Goal: Find specific page/section: Find specific page/section

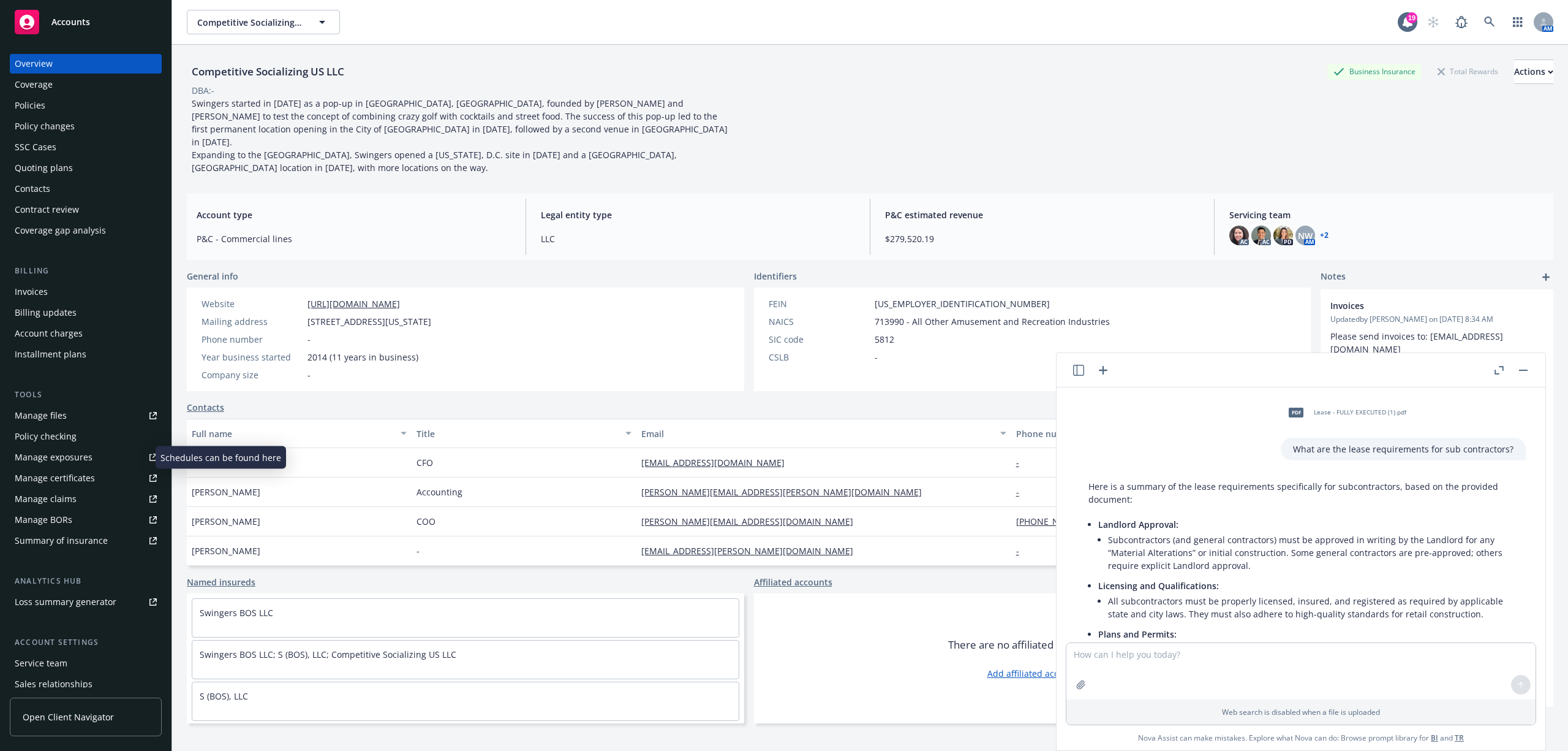
scroll to position [604, 0]
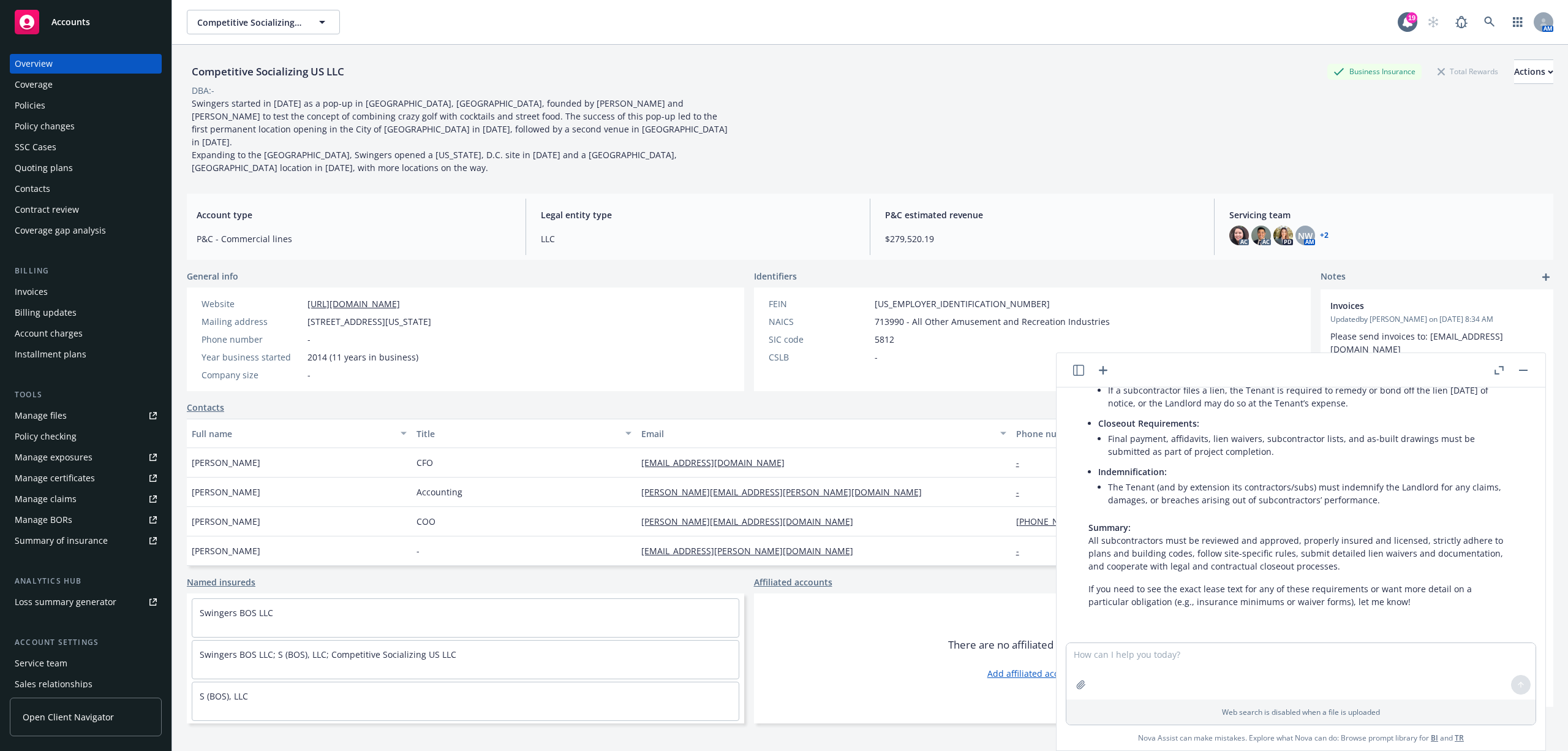
click at [1518, 366] on button "button" at bounding box center [1523, 370] width 15 height 15
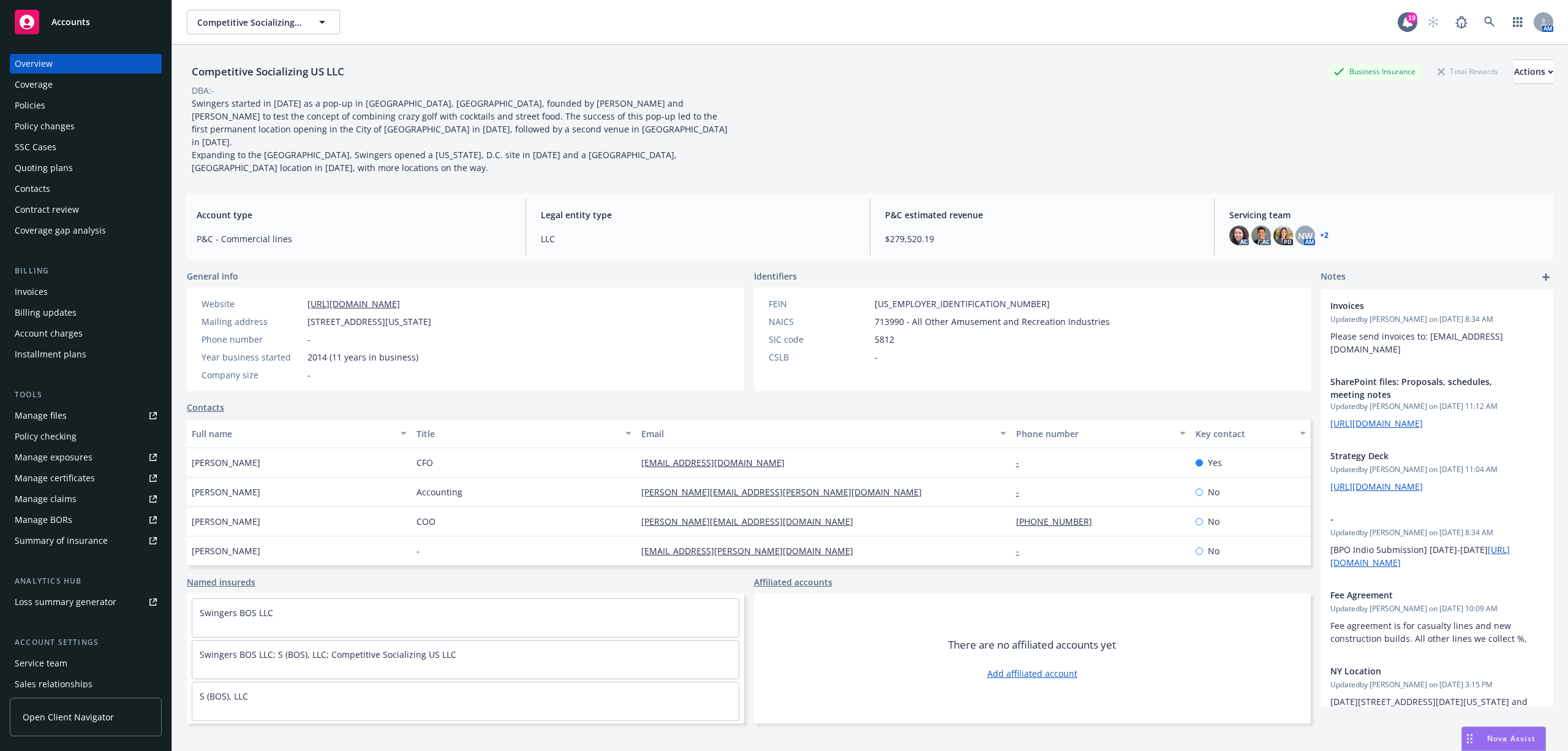
click at [1500, 739] on span "Nova Assist" at bounding box center [1511, 738] width 48 height 10
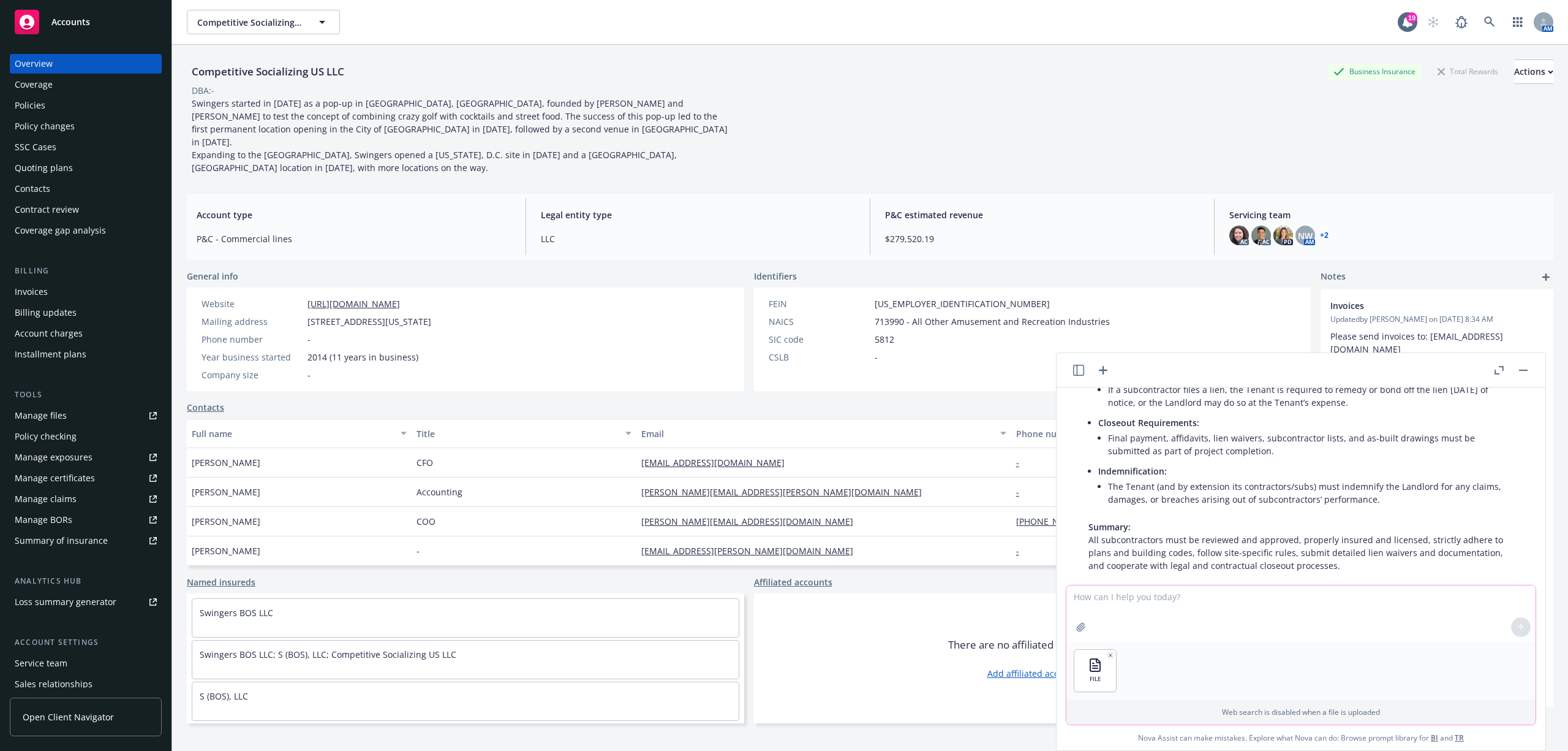
click at [1136, 607] on textarea at bounding box center [1301, 614] width 469 height 56
type textarea "Fill in Competitive Socializing US LLC's information in the highlighted sections"
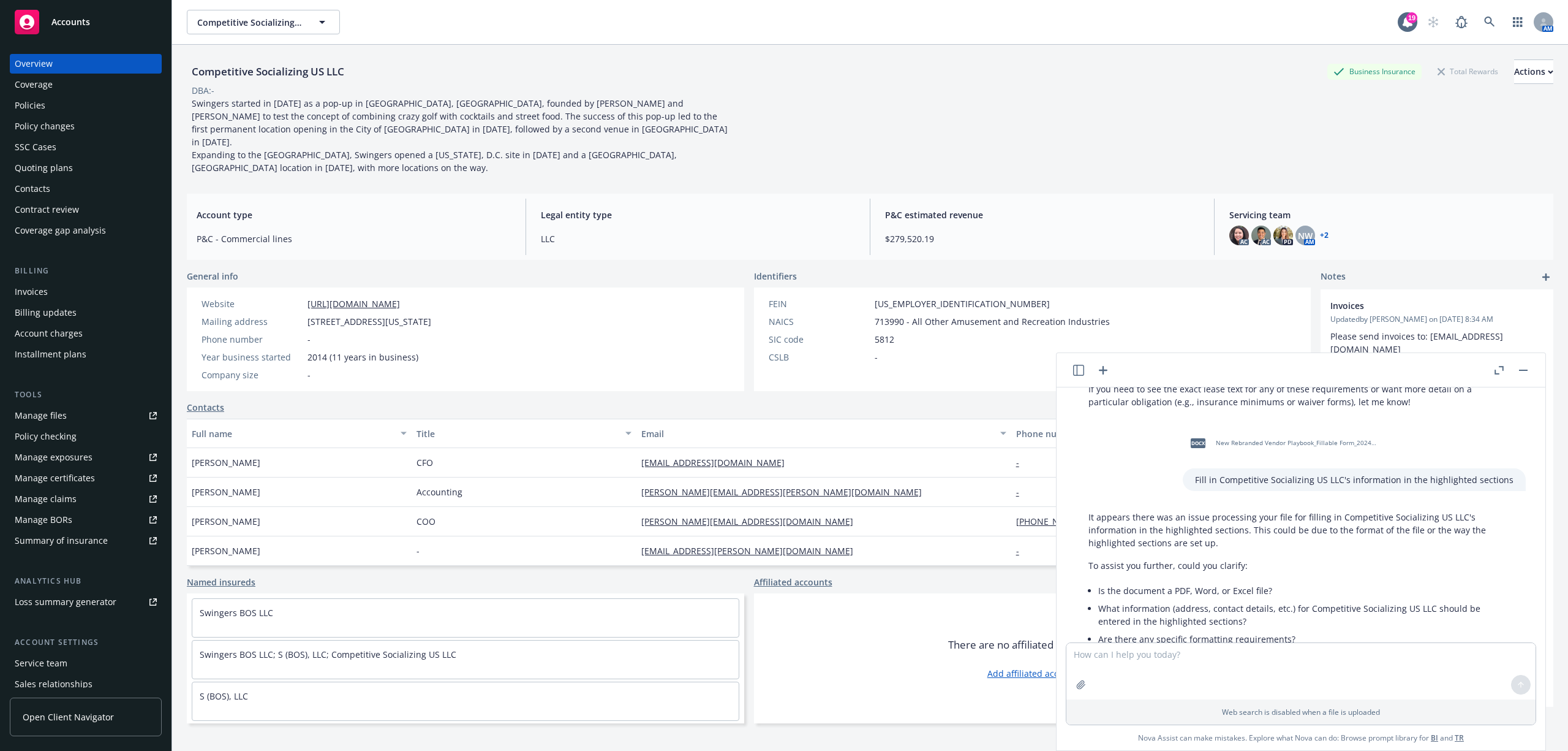
scroll to position [879, 0]
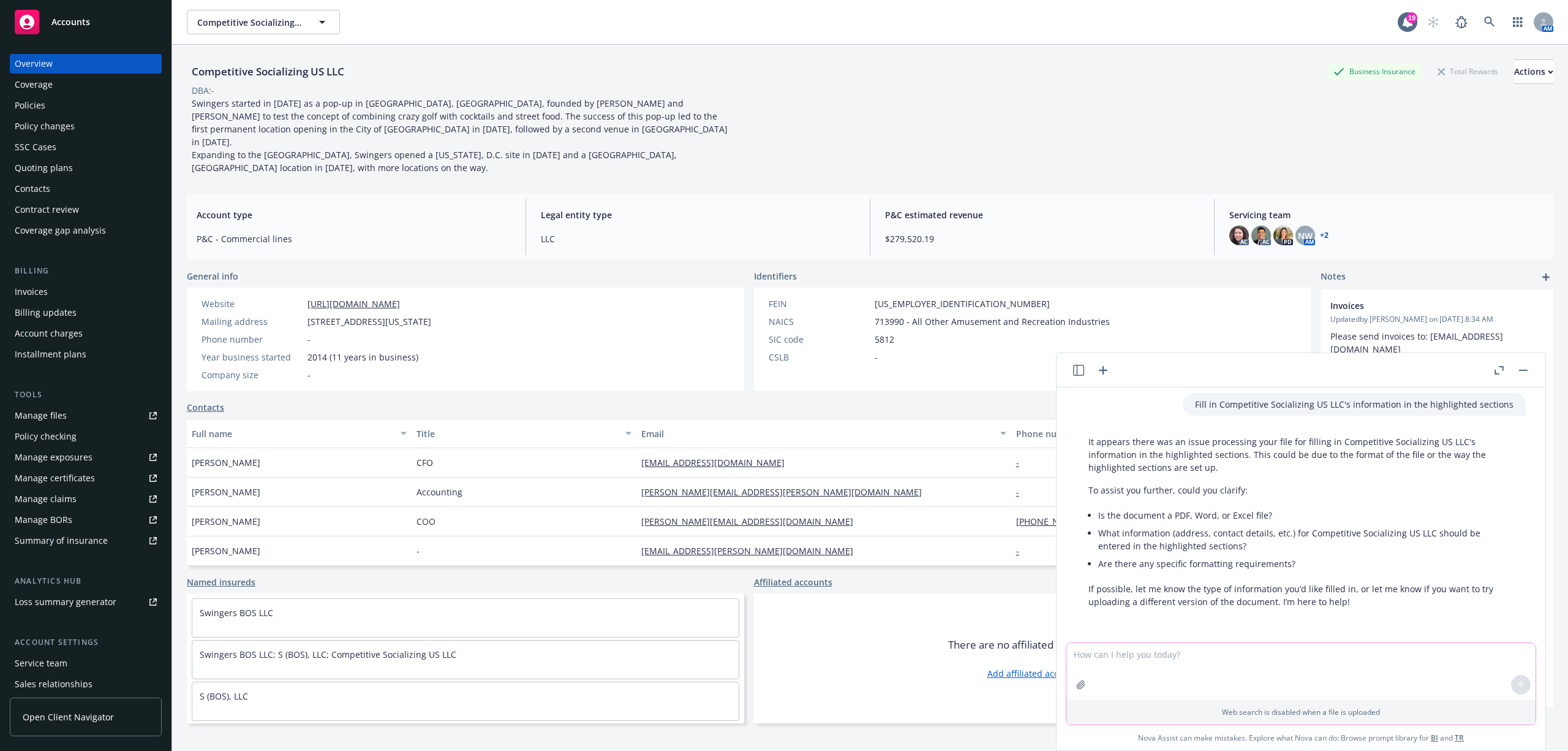
click at [1215, 663] on textarea at bounding box center [1301, 671] width 469 height 56
type textarea "word"
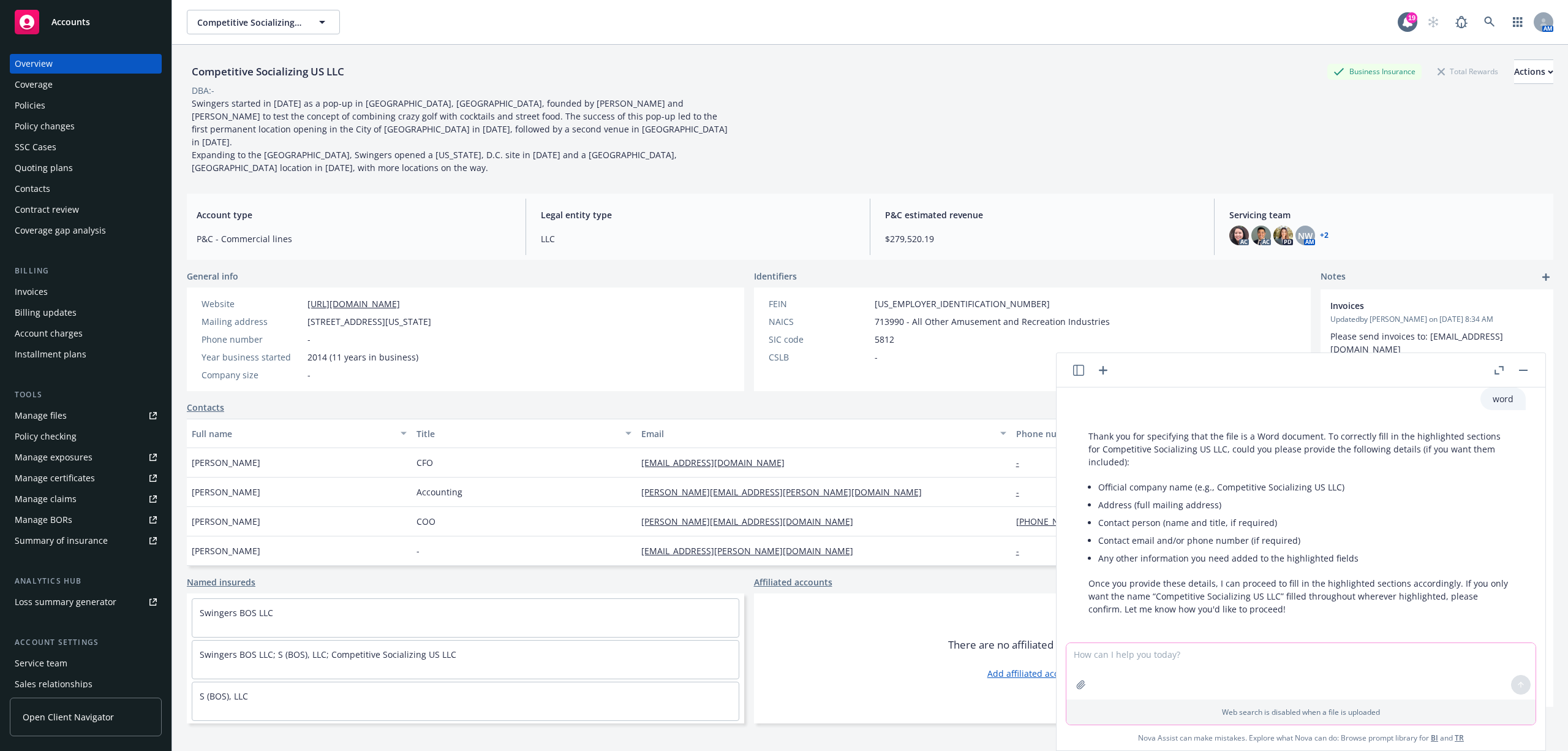
scroll to position [1126, 0]
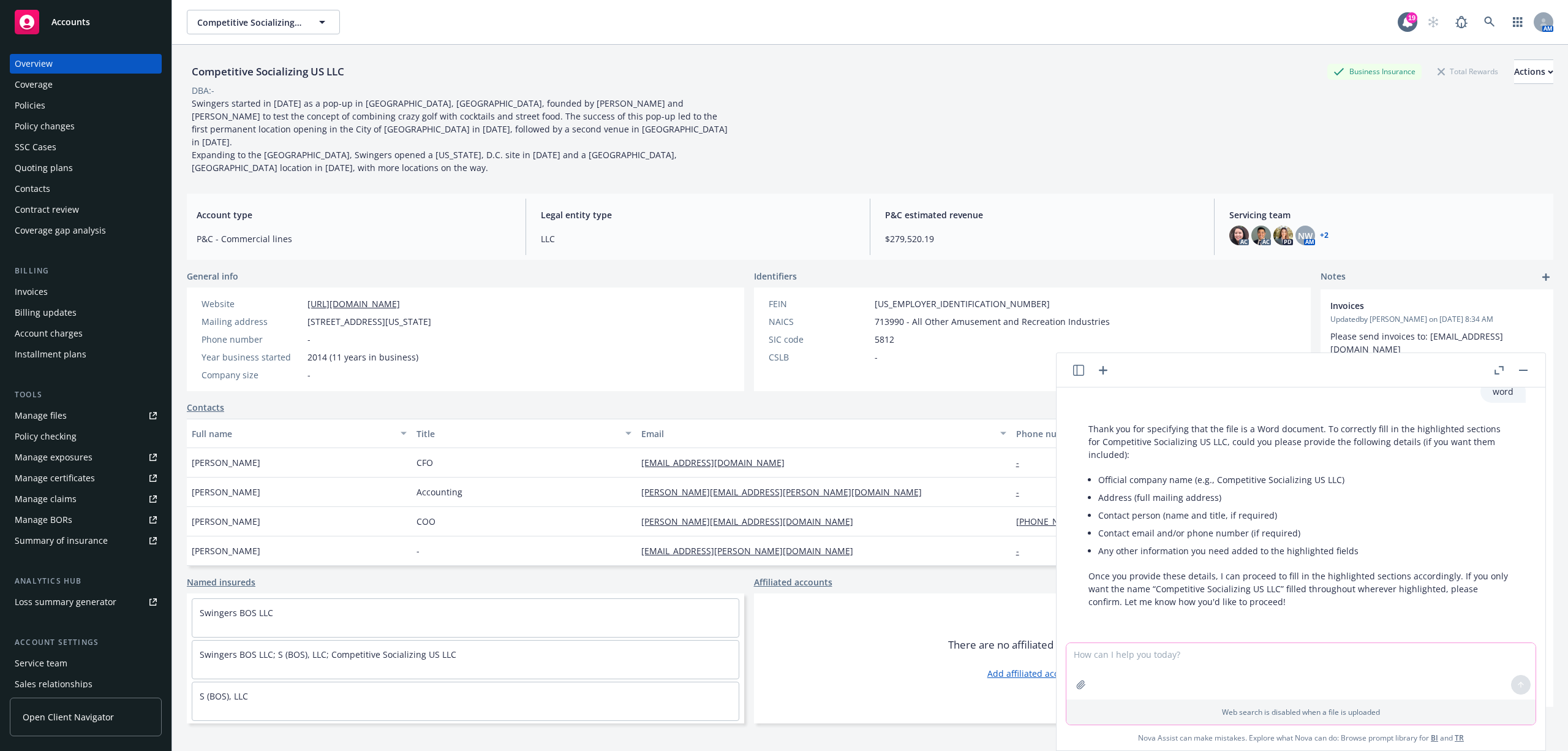
type textarea "b"
type textarea "name"
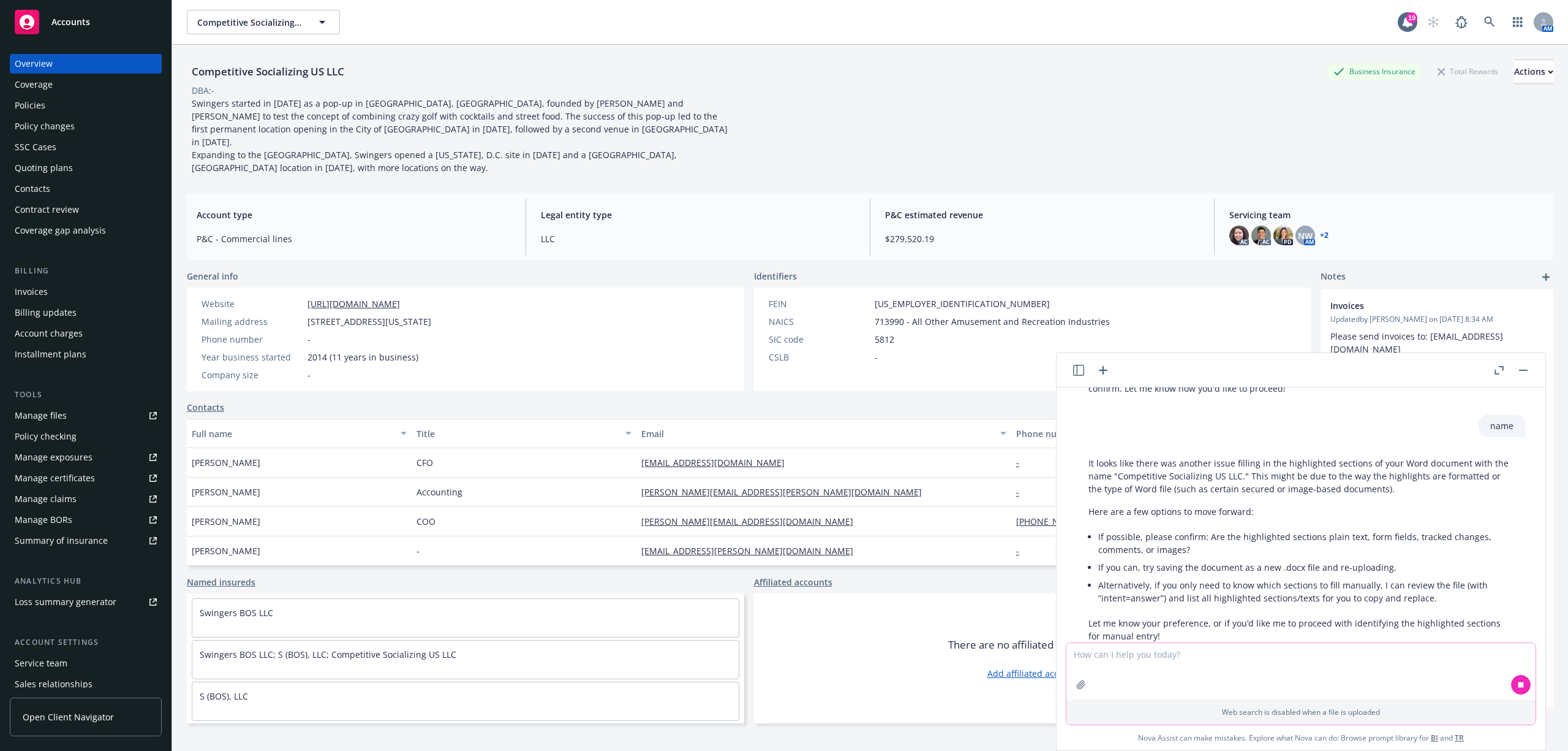
scroll to position [1374, 0]
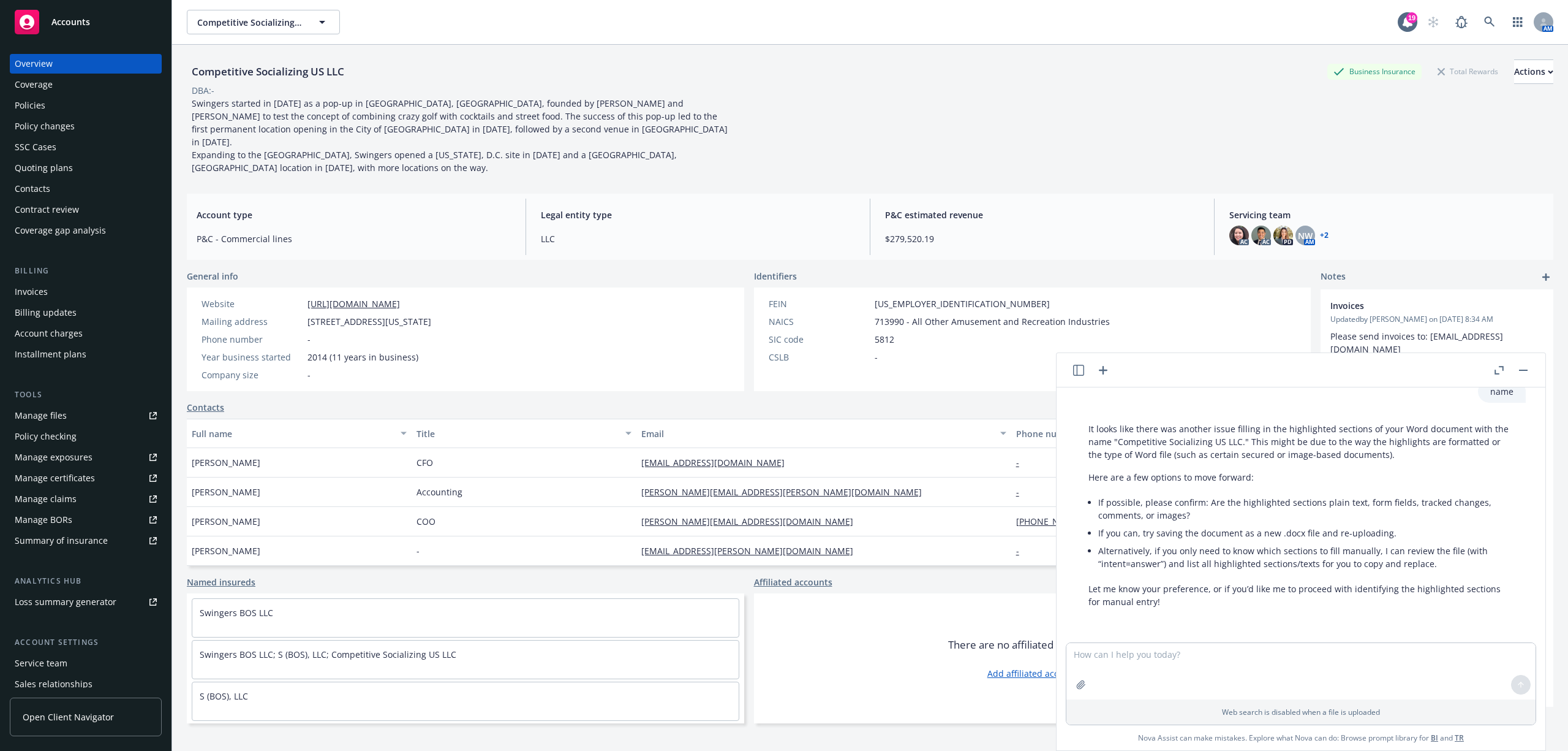
click at [1521, 366] on button "button" at bounding box center [1523, 370] width 15 height 15
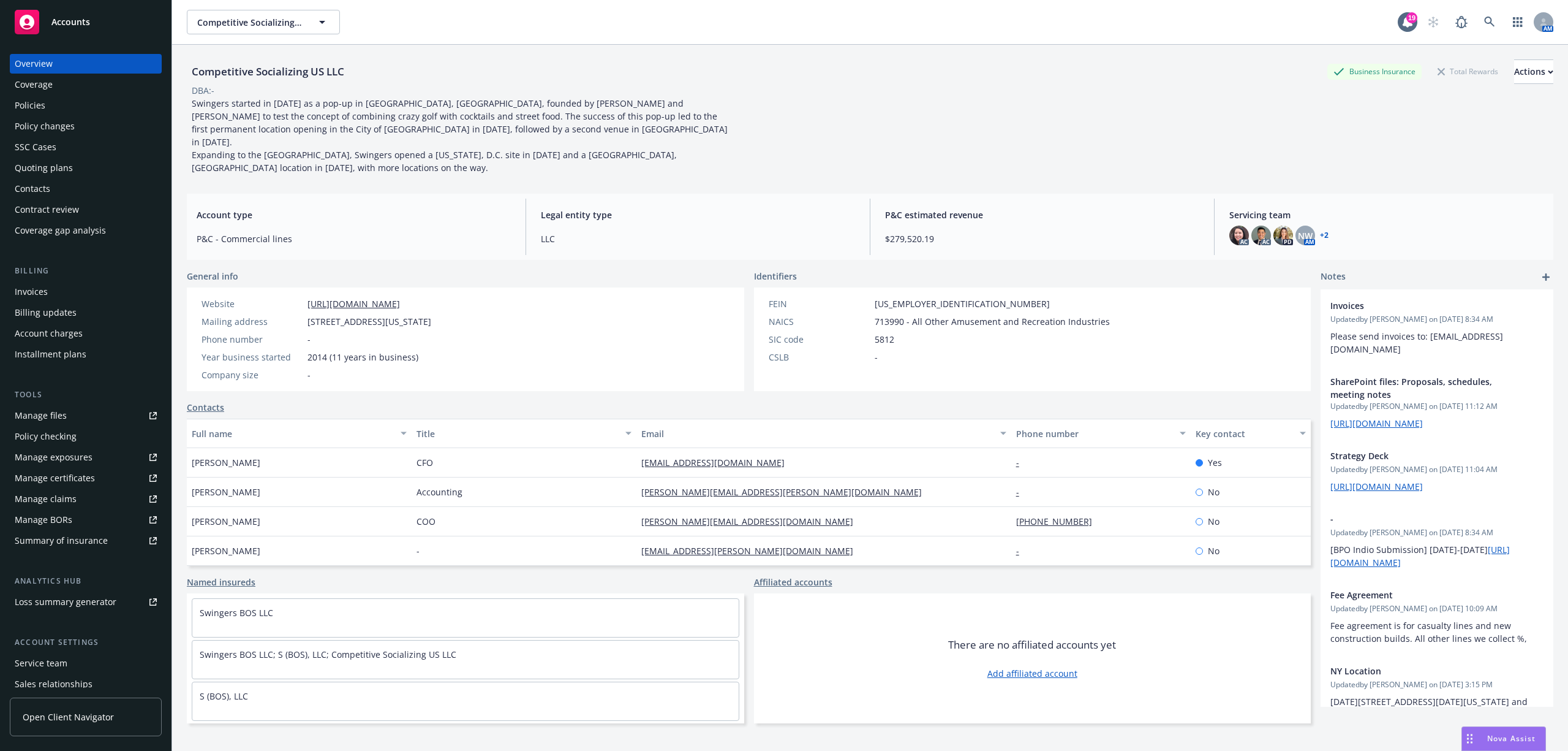
click at [98, 16] on div "Accounts" at bounding box center [85, 22] width 142 height 25
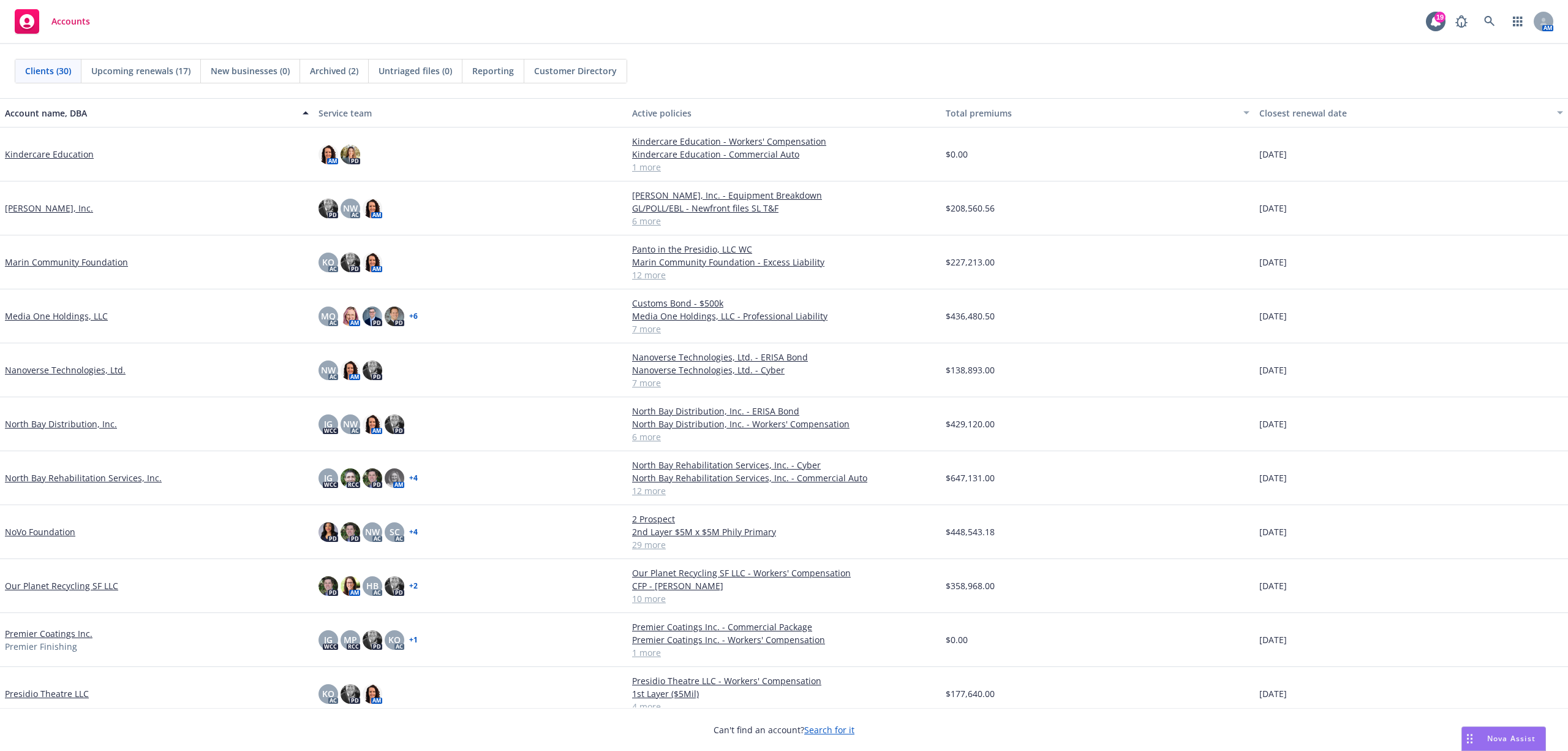
scroll to position [572, 0]
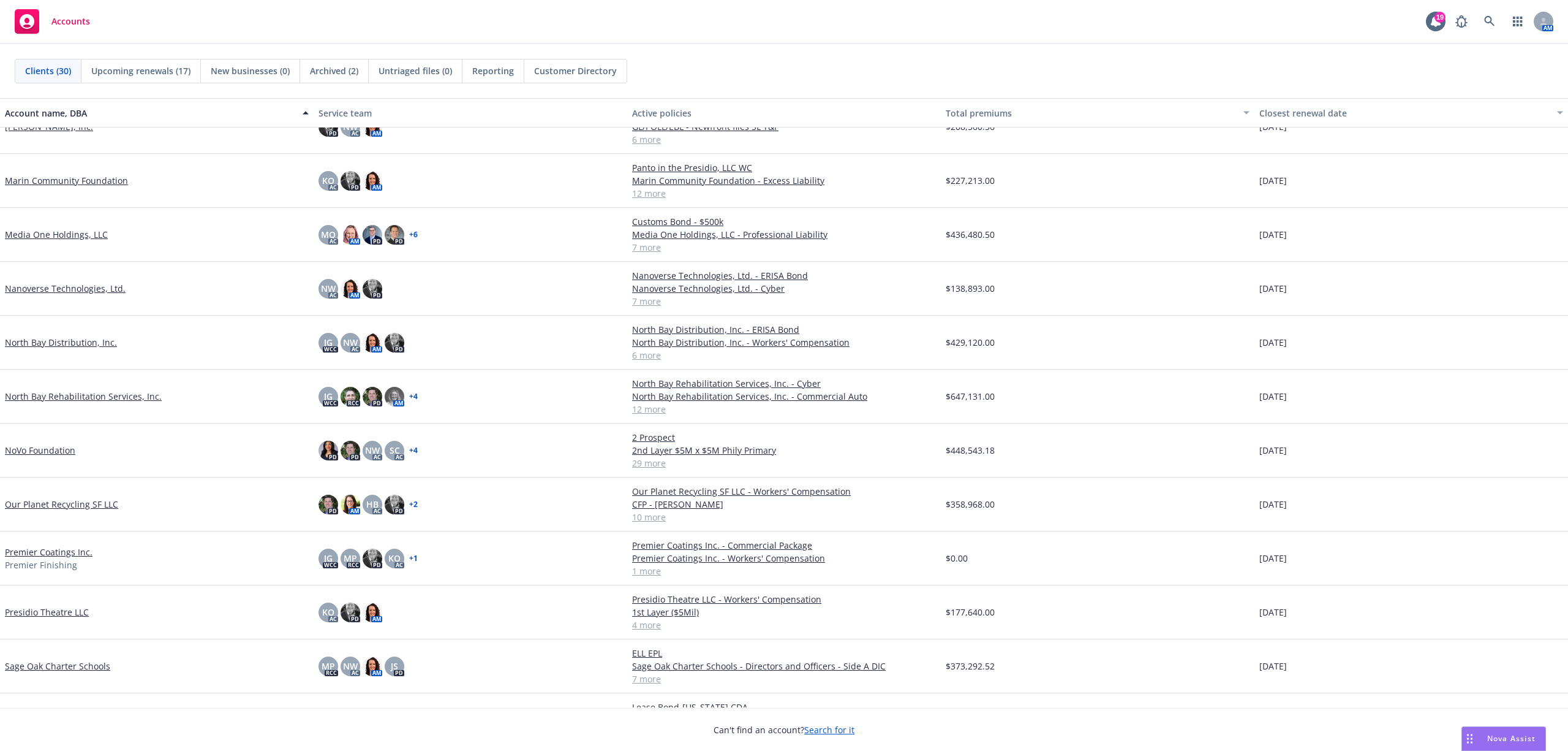
click at [44, 668] on link "Sage Oak Charter Schools" at bounding box center [58, 666] width 105 height 13
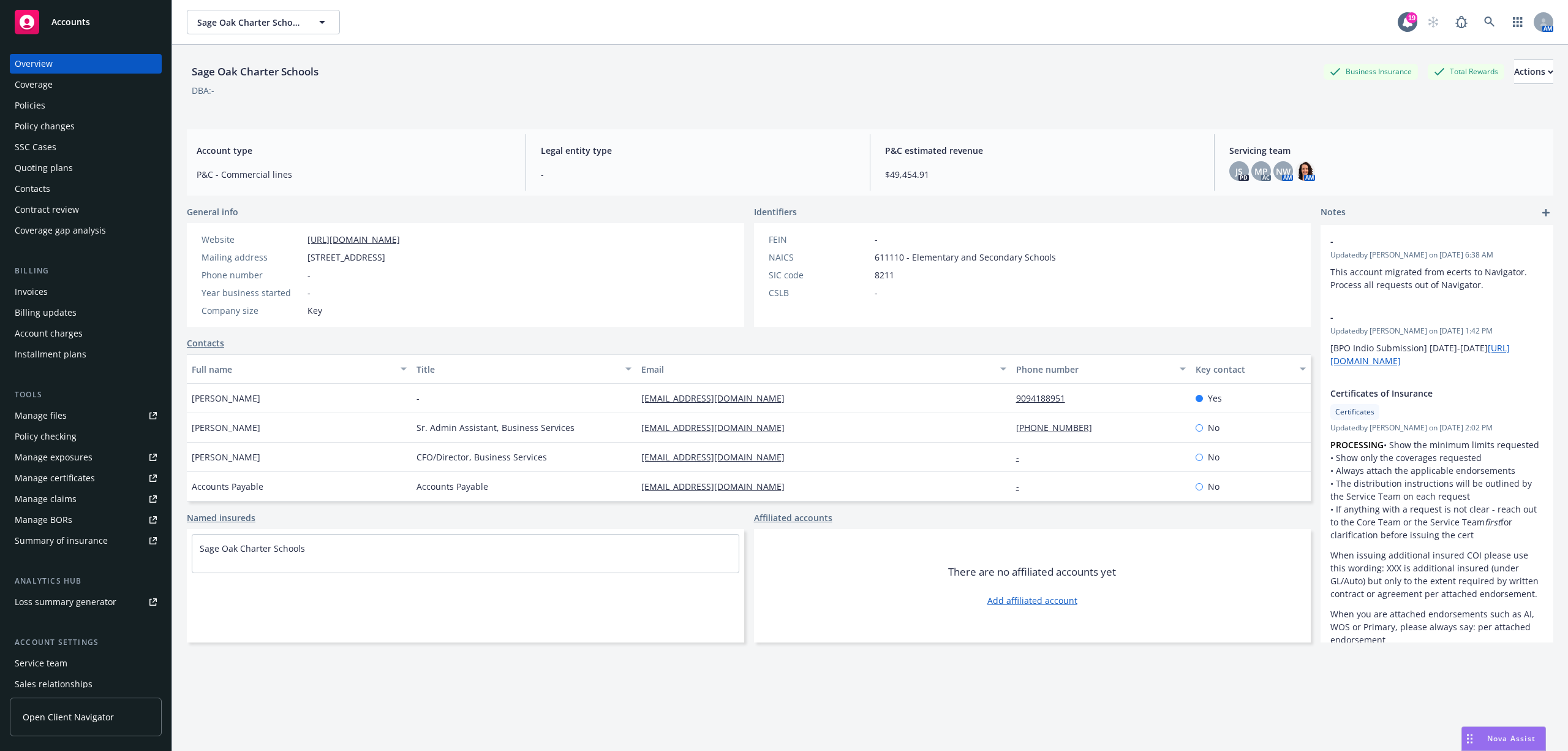
click at [36, 108] on div "Policies" at bounding box center [30, 105] width 30 height 19
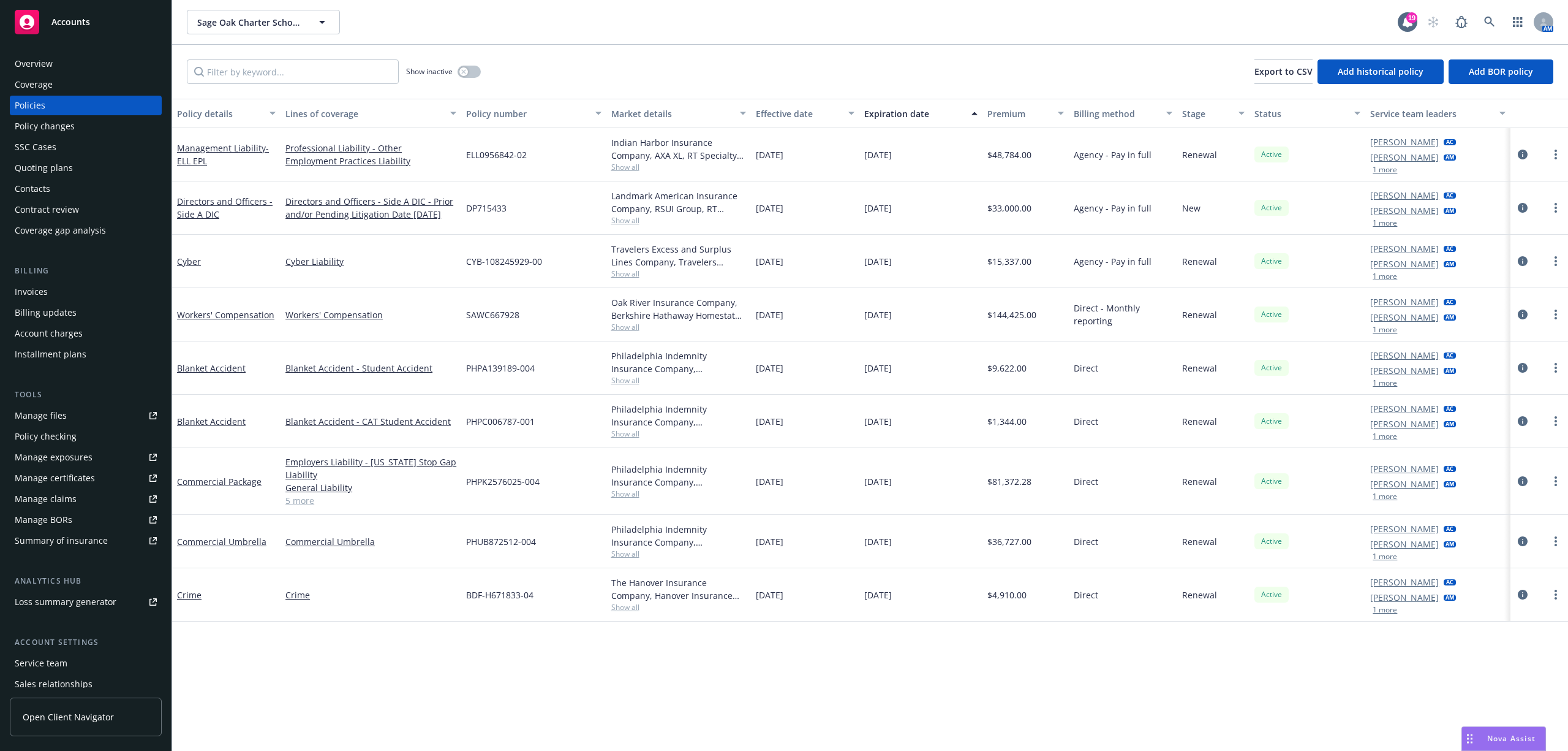
click at [94, 18] on div "Accounts" at bounding box center [85, 22] width 142 height 25
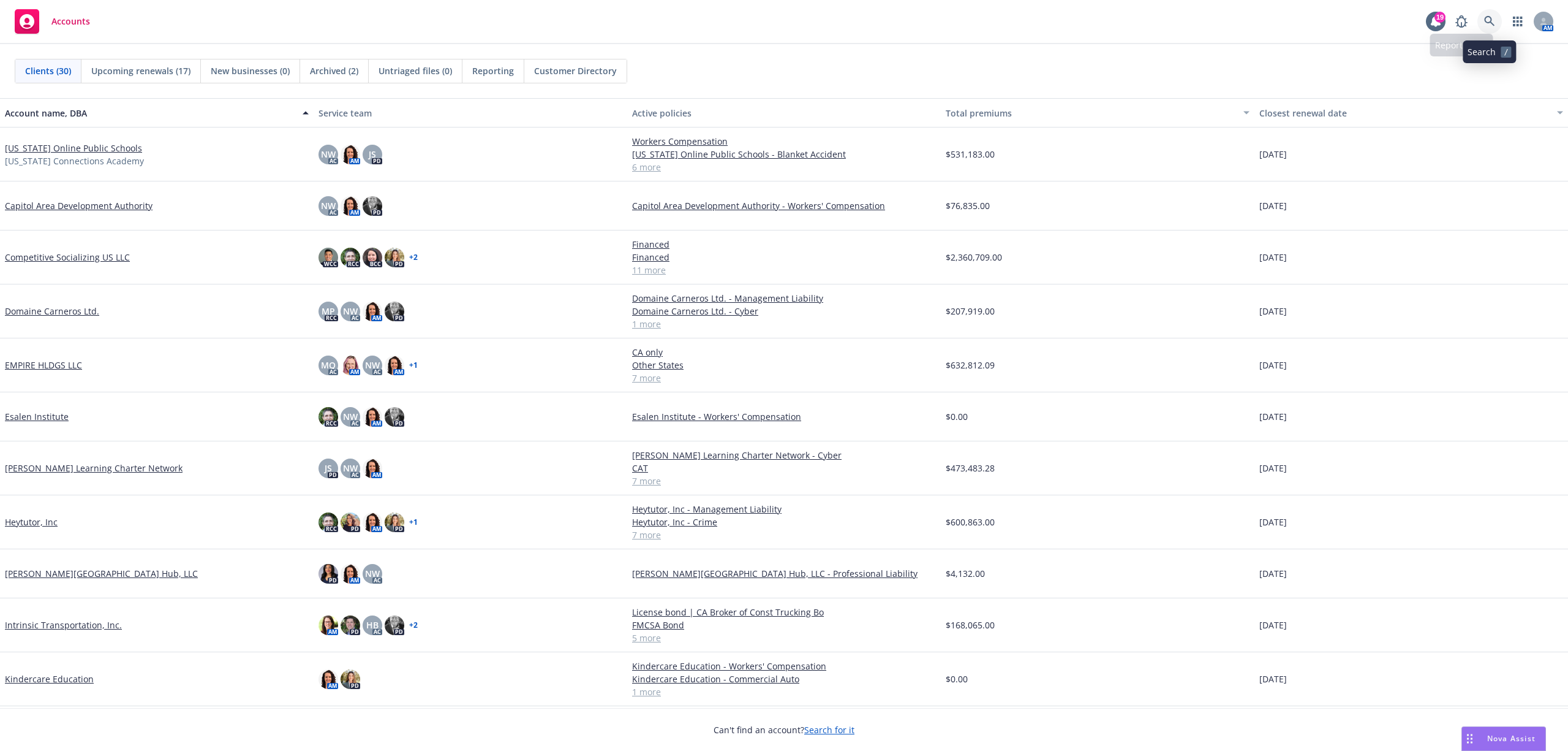
click at [1497, 15] on link at bounding box center [1489, 21] width 24 height 25
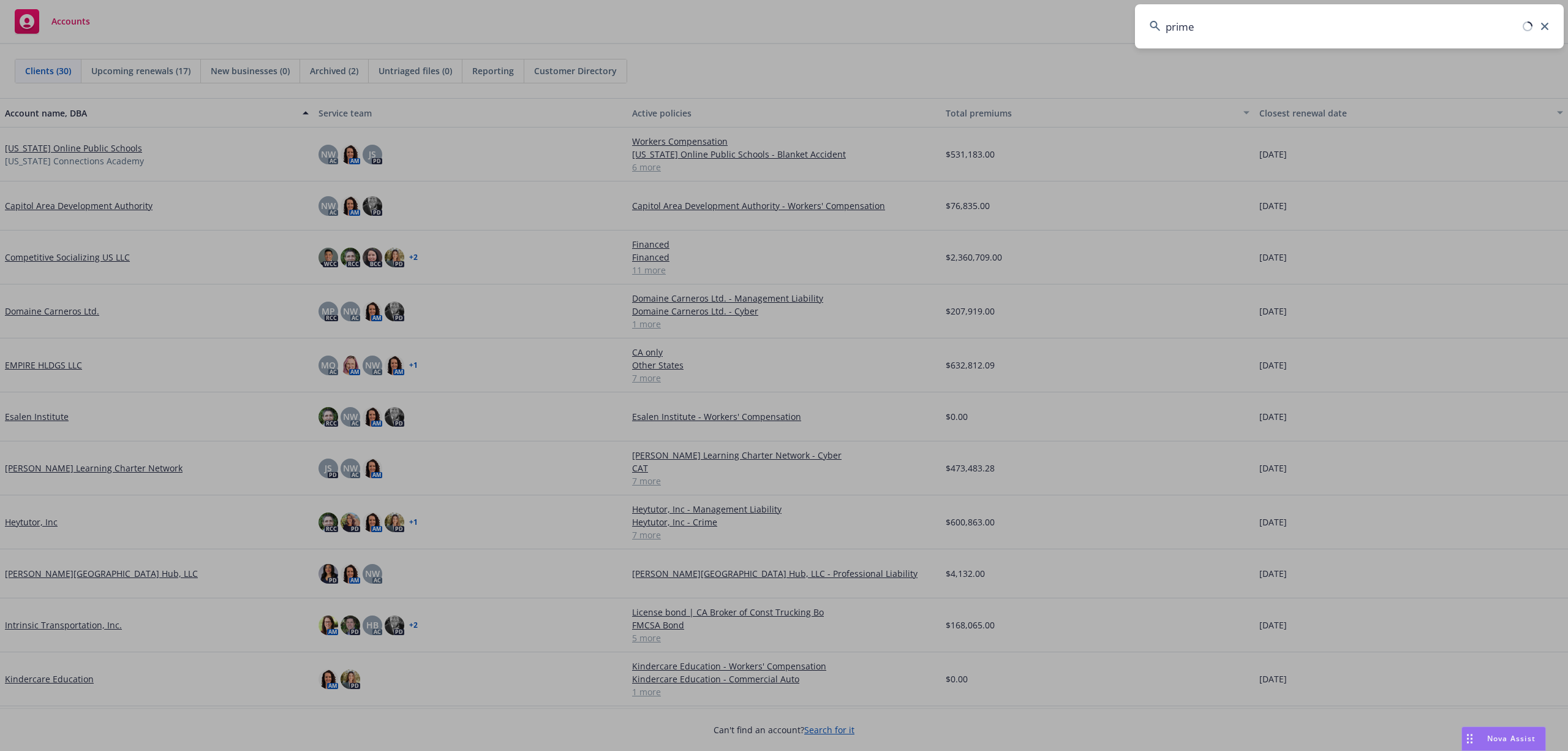
type input "primer"
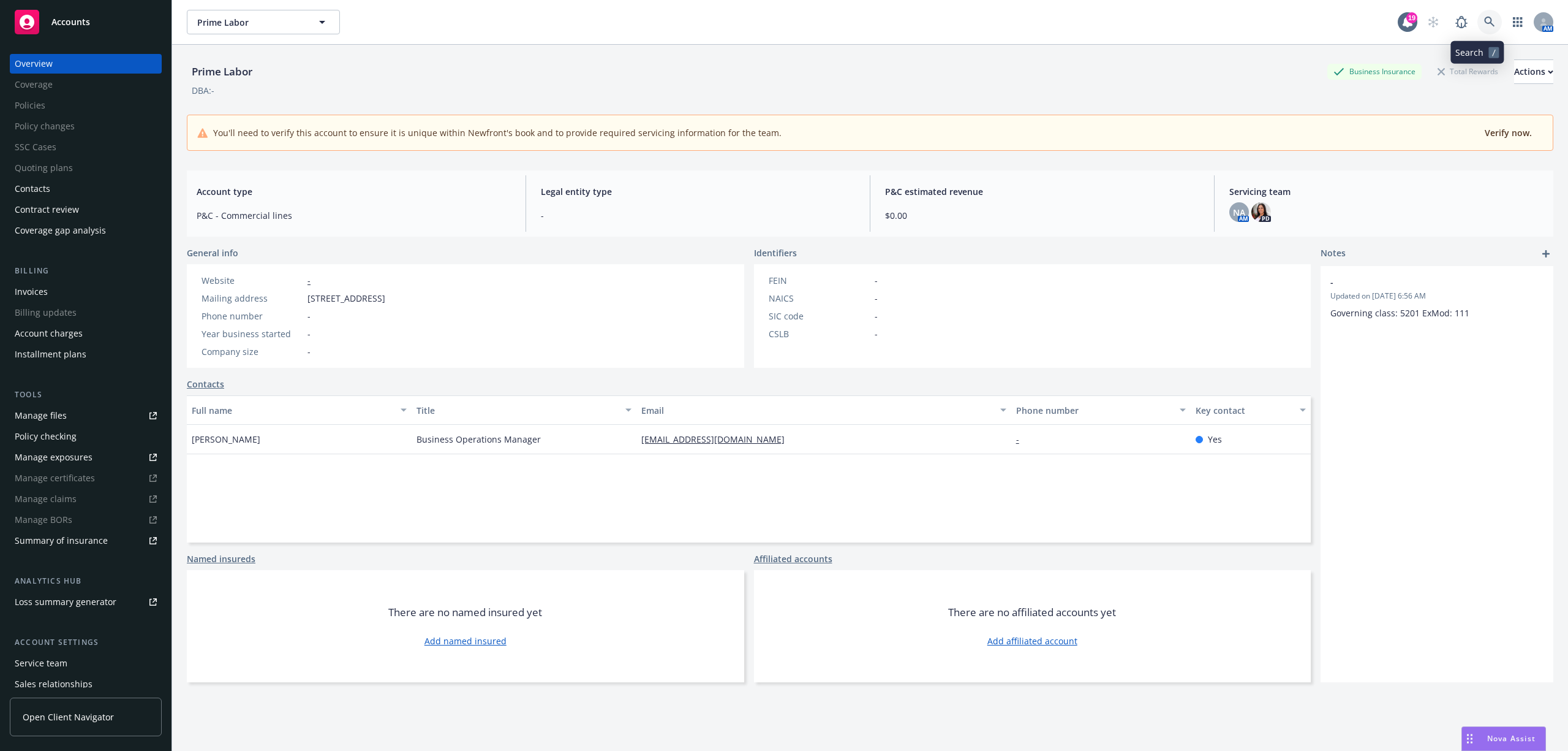
click at [1484, 22] on icon at bounding box center [1489, 22] width 11 height 11
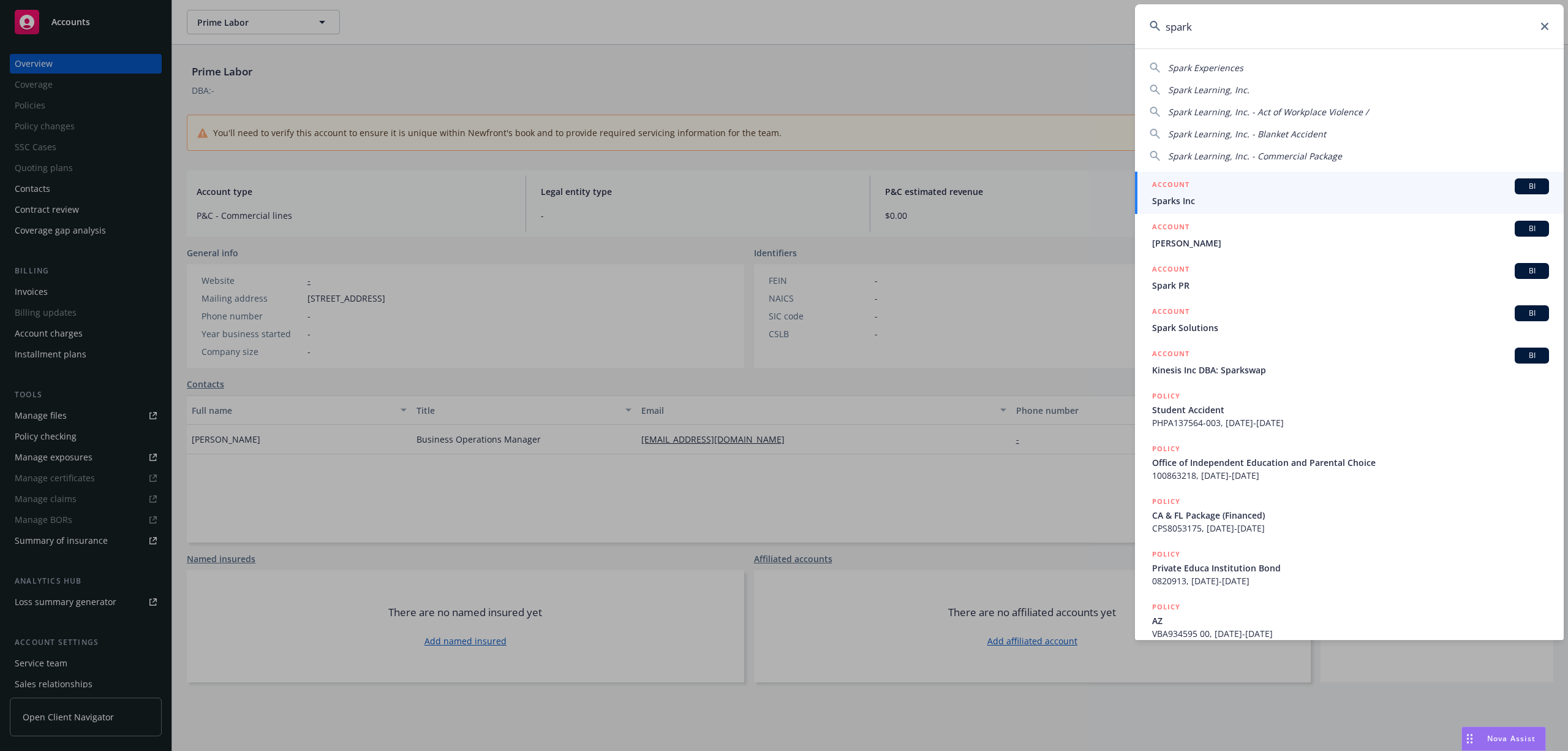
click at [1225, 85] on span "Spark Learning, Inc." at bounding box center [1209, 90] width 82 height 12
type input "Spark Learning, Inc."
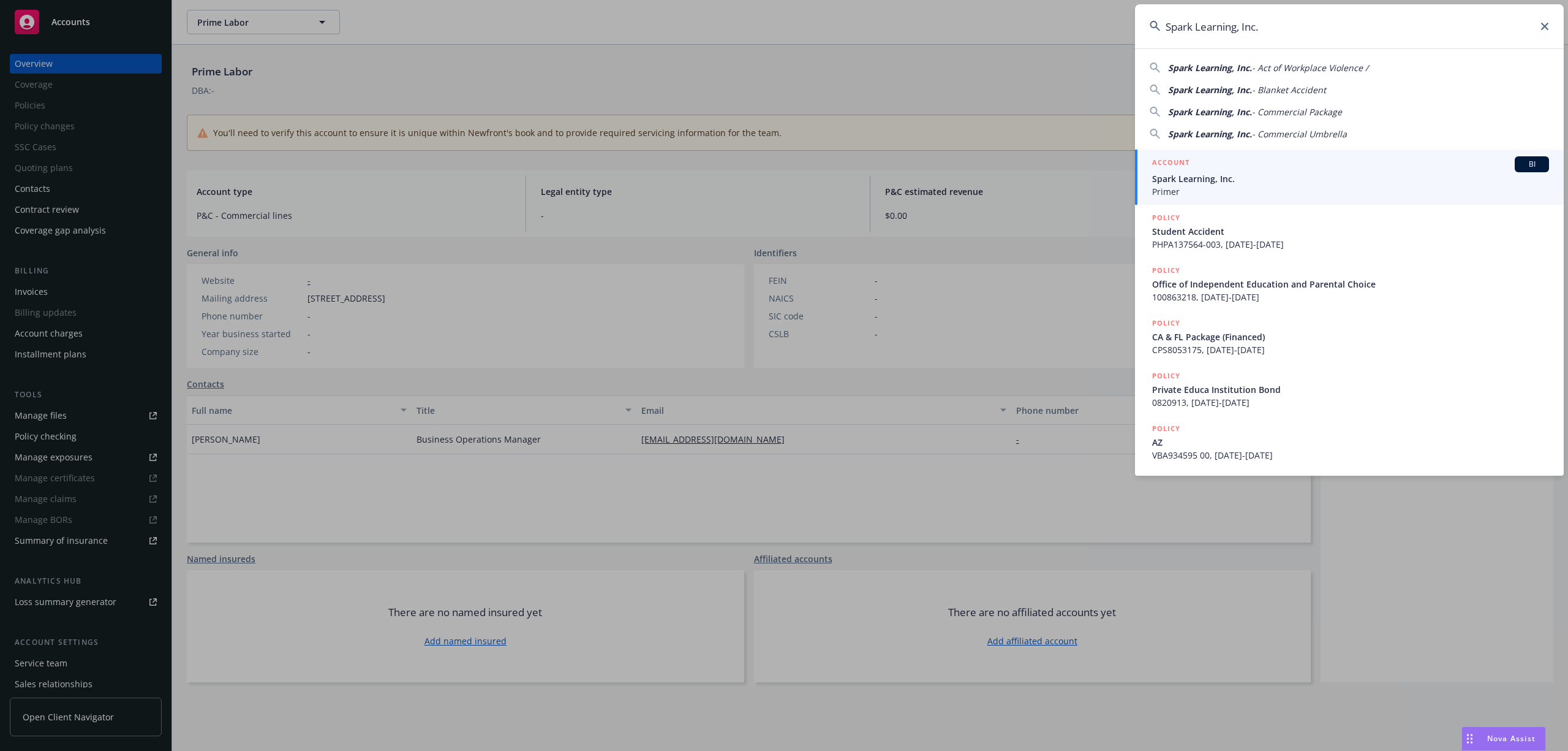
click at [1194, 170] on div "ACCOUNT BI" at bounding box center [1350, 163] width 397 height 16
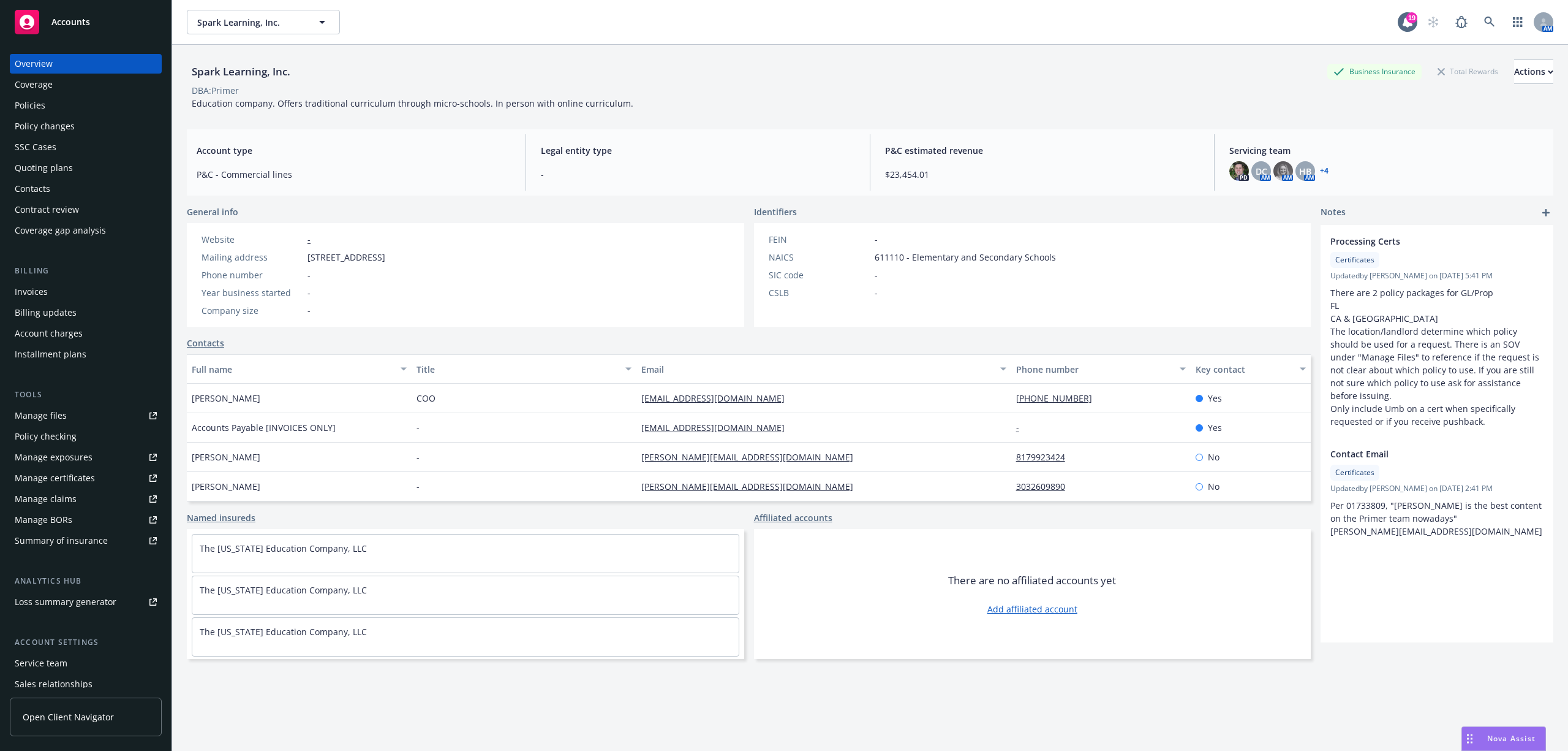
click at [27, 98] on div "Policies" at bounding box center [30, 105] width 30 height 19
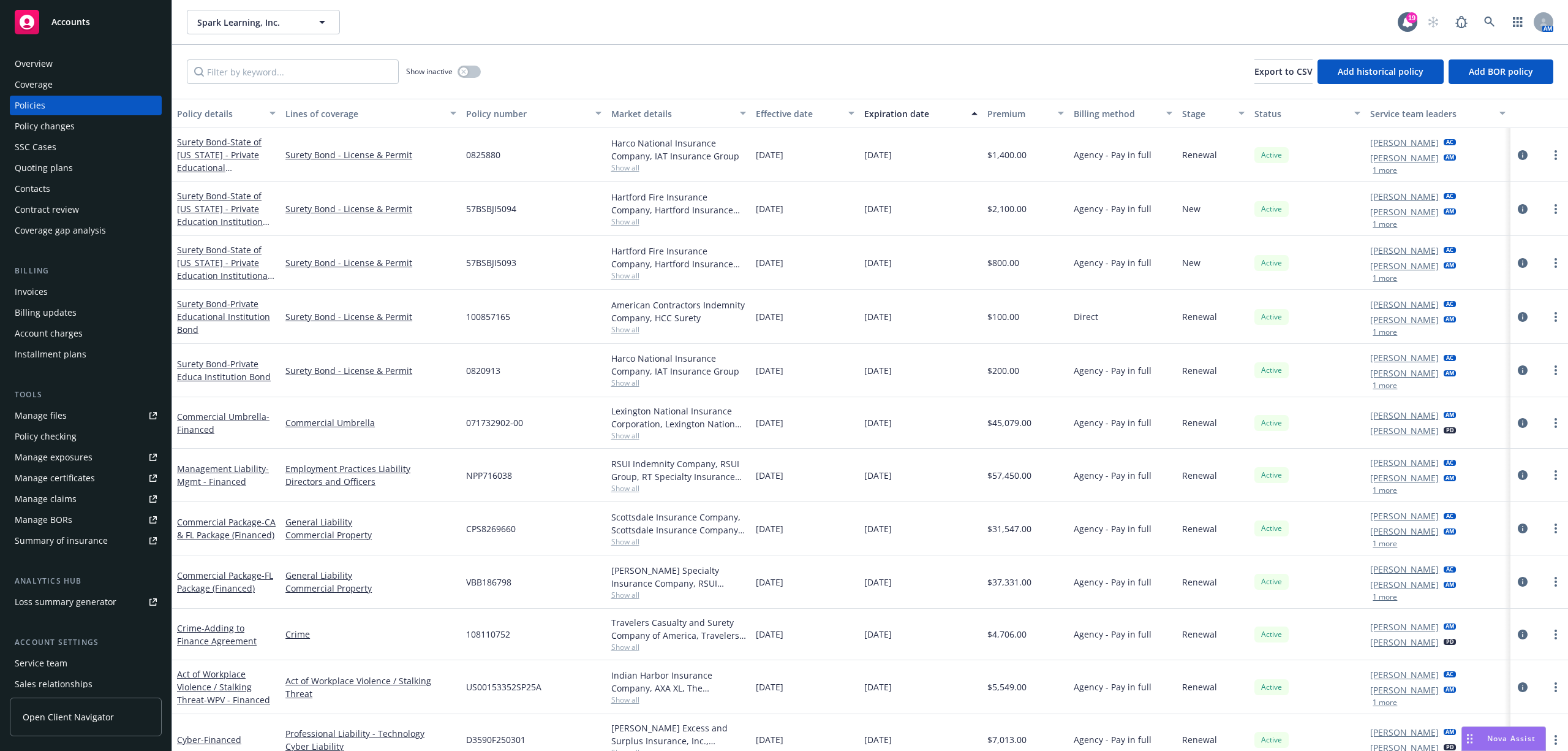
click at [623, 599] on span "Show all" at bounding box center [679, 595] width 135 height 10
click at [42, 420] on div "Manage files" at bounding box center [41, 415] width 52 height 19
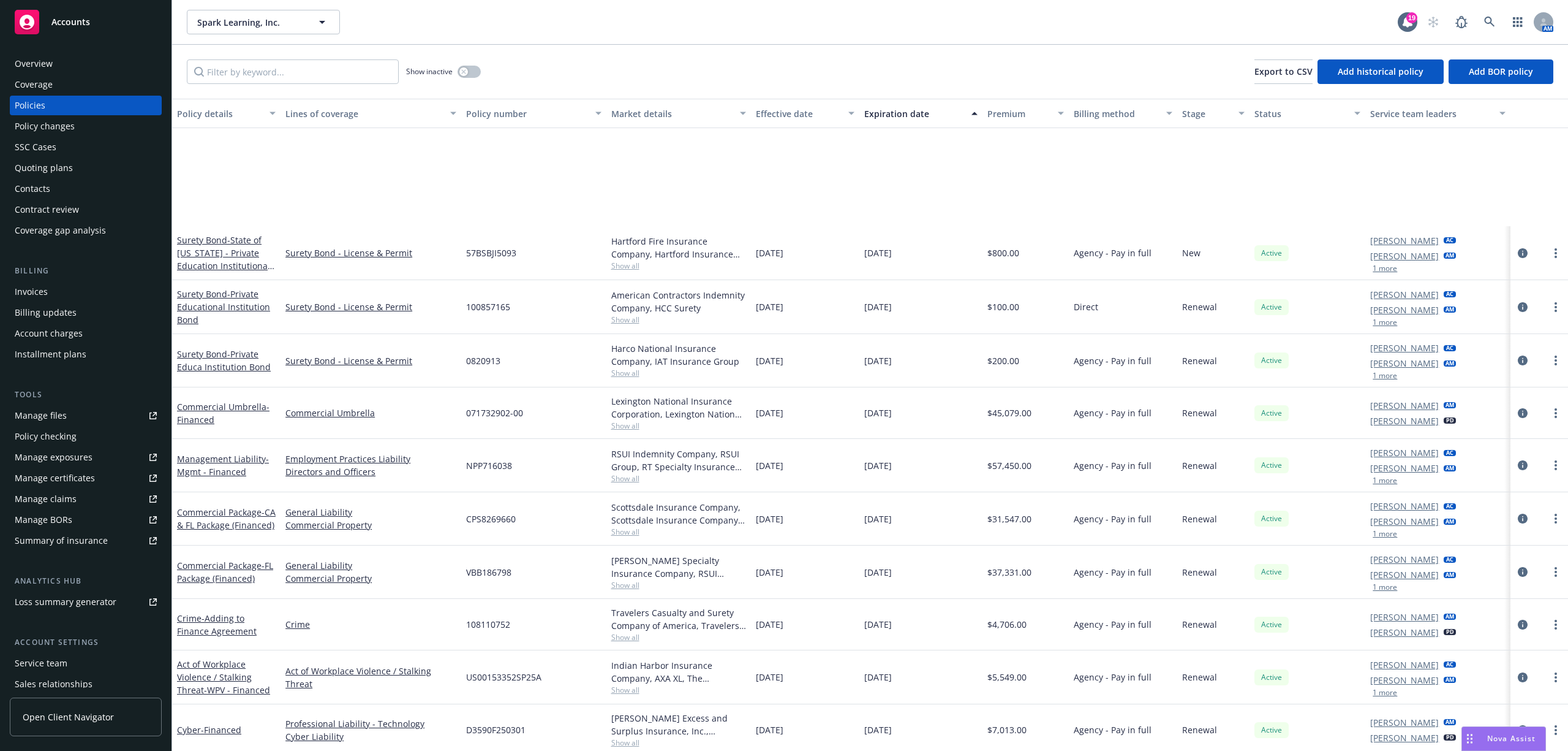
scroll to position [167, 0]
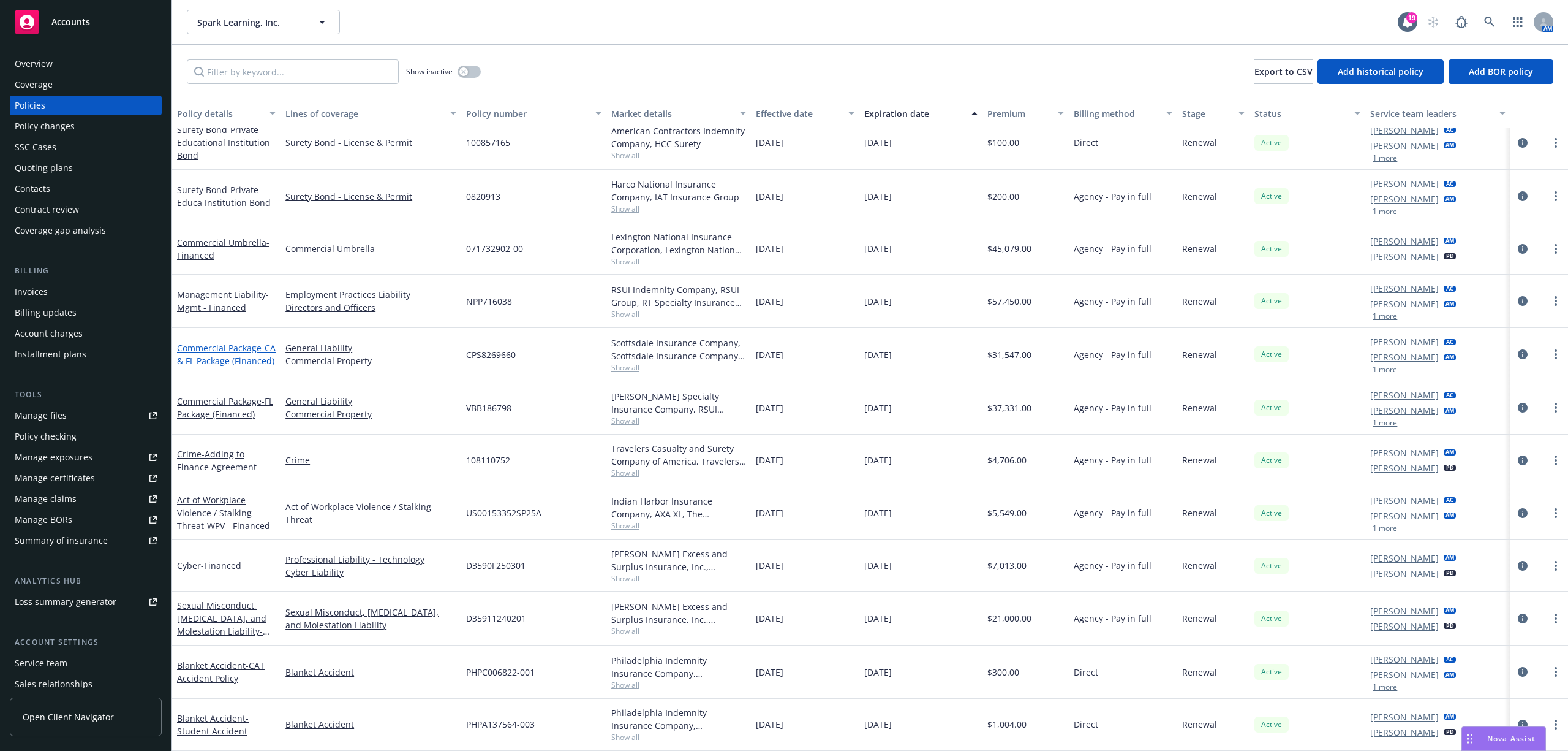
click at [209, 345] on span "- CA & FL Package (Financed)" at bounding box center [226, 354] width 99 height 25
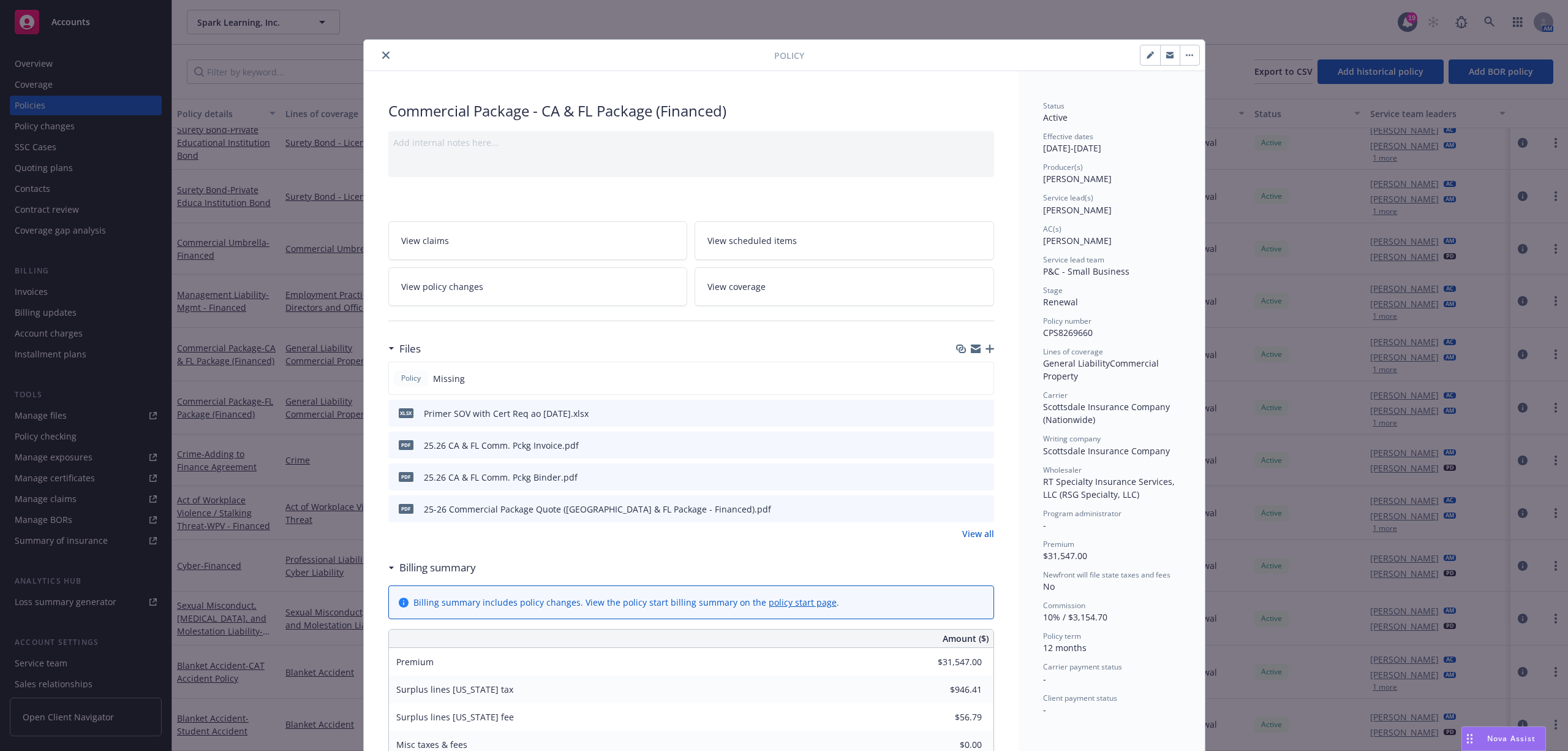
click at [966, 534] on link "View all" at bounding box center [978, 533] width 32 height 13
